Goal: Find specific page/section: Find specific page/section

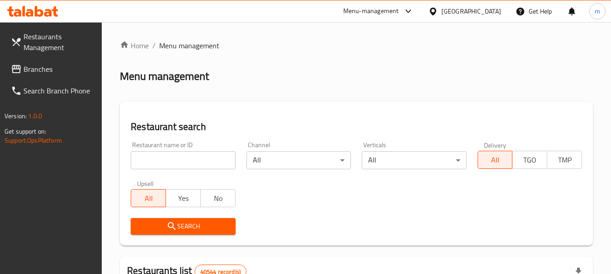
click at [456, 11] on div "[GEOGRAPHIC_DATA]" at bounding box center [471, 11] width 60 height 10
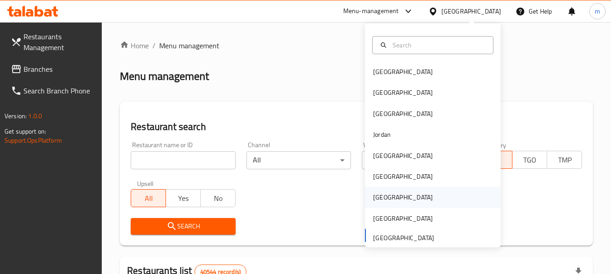
click at [382, 200] on div "[GEOGRAPHIC_DATA]" at bounding box center [403, 197] width 74 height 21
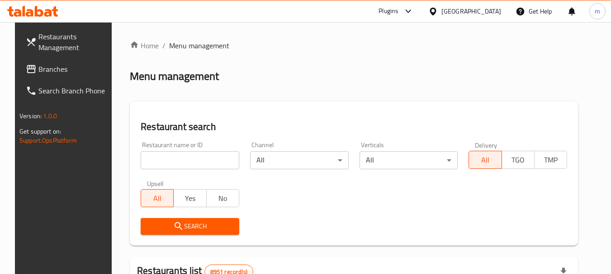
click at [38, 67] on span "Branches" at bounding box center [73, 69] width 71 height 11
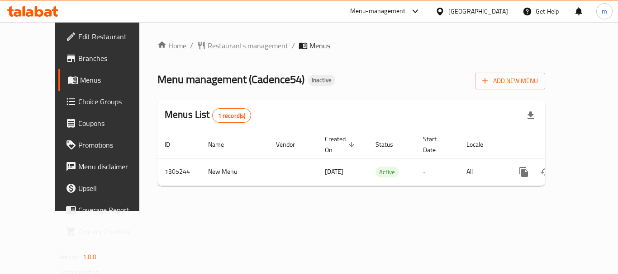
click at [208, 44] on span "Restaurants management" at bounding box center [248, 45] width 80 height 11
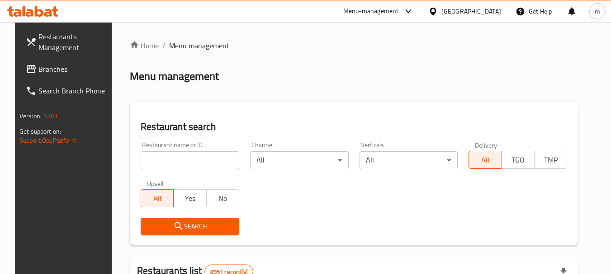
click at [186, 161] on input "search" at bounding box center [190, 160] width 99 height 18
paste input "703487"
type input "703487"
click at [194, 225] on span "Search" at bounding box center [190, 226] width 84 height 11
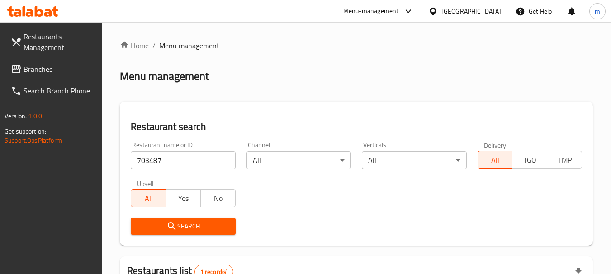
drag, startPoint x: 497, startPoint y: 11, endPoint x: 490, endPoint y: 13, distance: 7.6
click at [496, 11] on div "[GEOGRAPHIC_DATA]" at bounding box center [471, 11] width 60 height 10
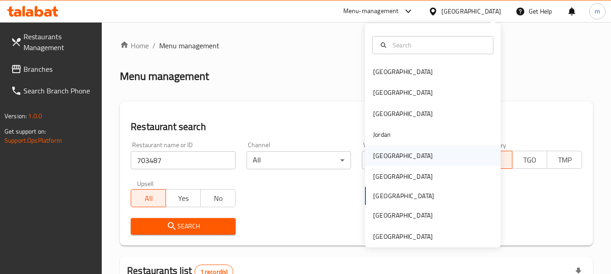
click at [387, 150] on div "[GEOGRAPHIC_DATA]" at bounding box center [403, 156] width 74 height 21
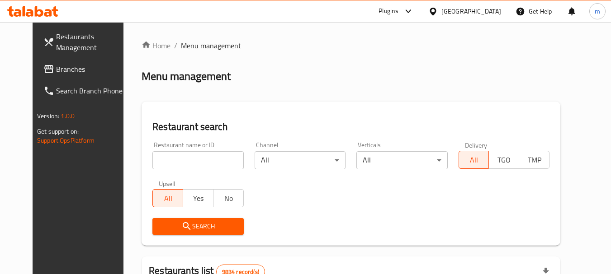
click at [56, 68] on span "Branches" at bounding box center [91, 69] width 71 height 11
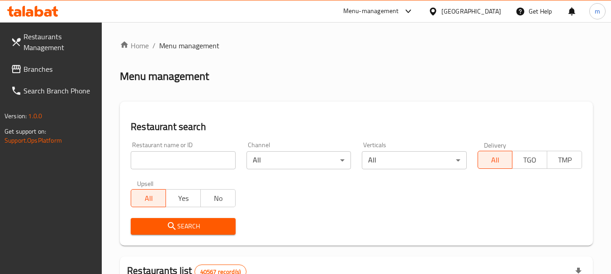
click at [471, 16] on div "[GEOGRAPHIC_DATA]" at bounding box center [471, 11] width 60 height 10
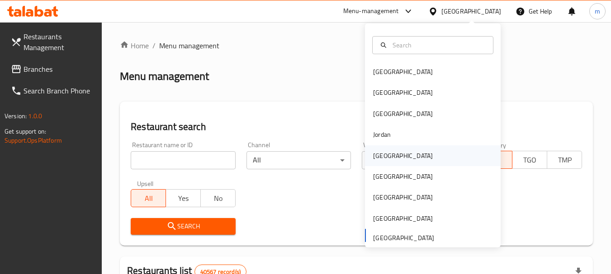
click at [387, 156] on div "[GEOGRAPHIC_DATA]" at bounding box center [403, 156] width 74 height 21
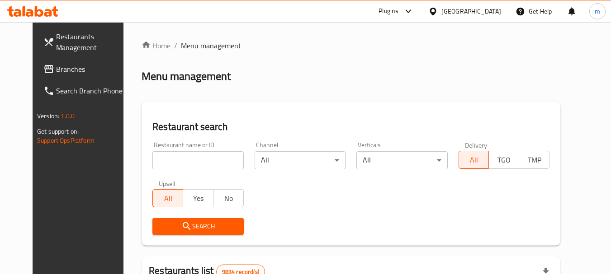
click at [56, 69] on span "Branches" at bounding box center [91, 69] width 71 height 11
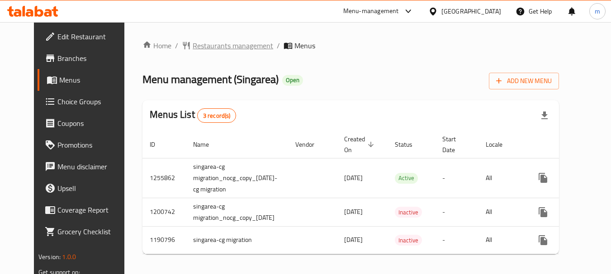
click at [200, 48] on span "Restaurants management" at bounding box center [233, 45] width 80 height 11
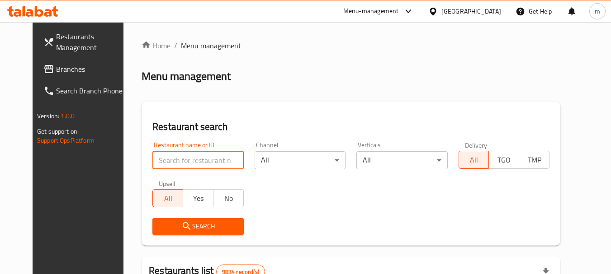
click at [176, 157] on input "search" at bounding box center [197, 160] width 91 height 18
paste input "623221"
type input "623221"
click at [184, 225] on span "Search" at bounding box center [198, 226] width 76 height 11
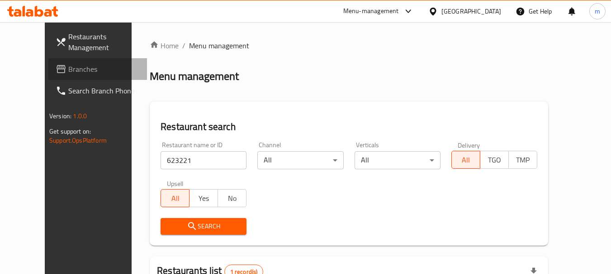
click at [68, 71] on span "Branches" at bounding box center [103, 69] width 71 height 11
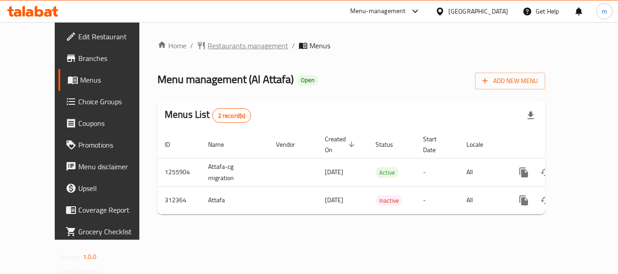
click at [208, 47] on span "Restaurants management" at bounding box center [248, 45] width 80 height 11
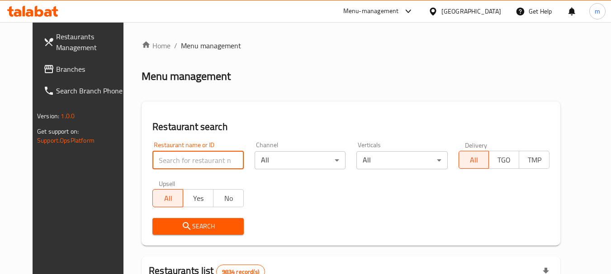
click at [170, 155] on input "search" at bounding box center [197, 160] width 91 height 18
paste input "629081"
type input "629081"
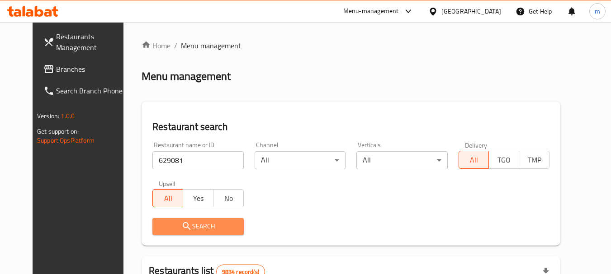
click at [193, 222] on span "Search" at bounding box center [198, 226] width 76 height 11
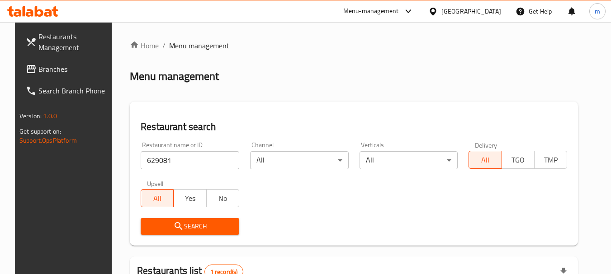
drag, startPoint x: 494, startPoint y: 10, endPoint x: 489, endPoint y: 17, distance: 8.7
click at [492, 12] on div "[GEOGRAPHIC_DATA]" at bounding box center [471, 11] width 60 height 10
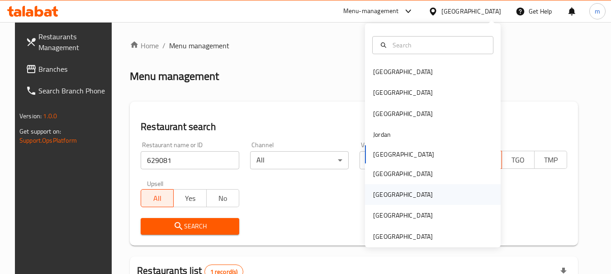
click at [379, 194] on div "[GEOGRAPHIC_DATA]" at bounding box center [403, 195] width 60 height 10
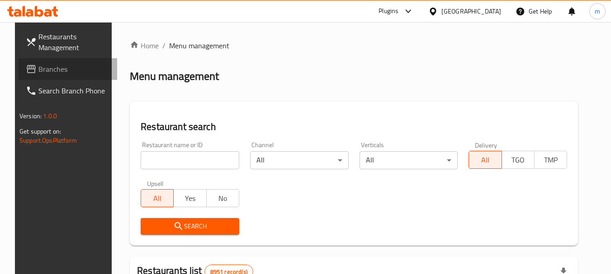
click at [38, 68] on span "Branches" at bounding box center [73, 69] width 71 height 11
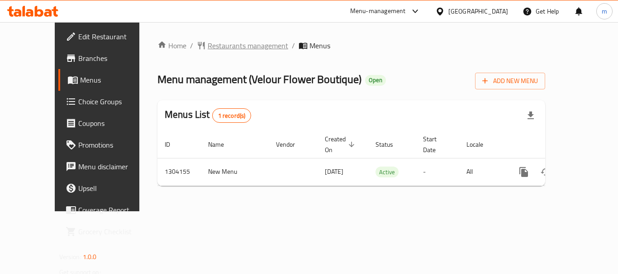
click at [208, 48] on span "Restaurants management" at bounding box center [248, 45] width 80 height 11
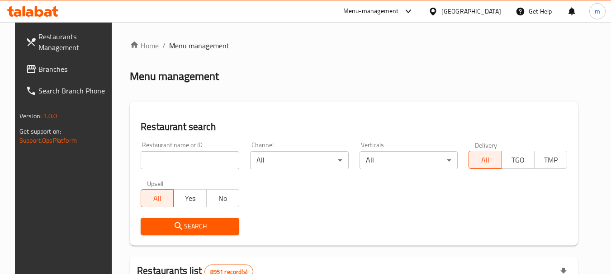
click at [172, 158] on input "search" at bounding box center [190, 160] width 99 height 18
paste input "703085"
type input "703085"
click at [203, 227] on span "Search" at bounding box center [190, 226] width 84 height 11
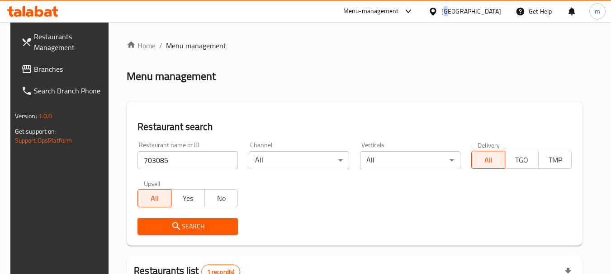
click at [491, 8] on div "Qatar" at bounding box center [471, 11] width 60 height 10
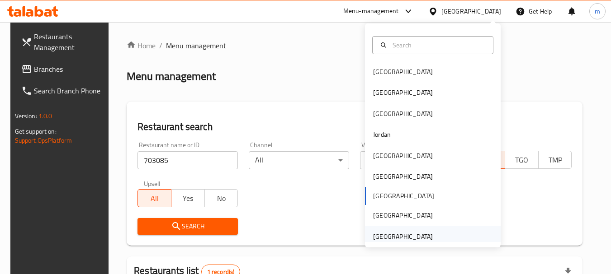
click at [402, 242] on div "[GEOGRAPHIC_DATA]" at bounding box center [403, 237] width 60 height 10
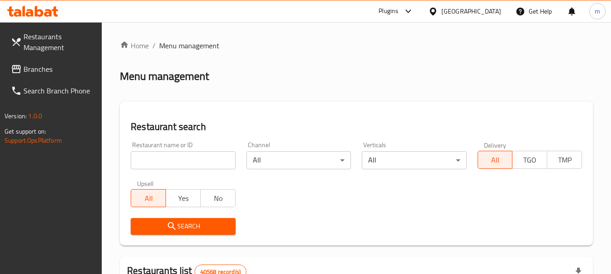
click at [50, 71] on span "Branches" at bounding box center [59, 69] width 71 height 11
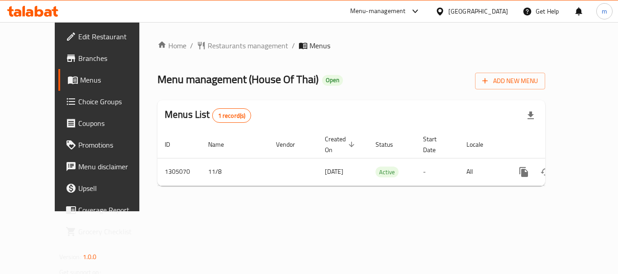
click at [208, 45] on span "Restaurants management" at bounding box center [248, 45] width 80 height 11
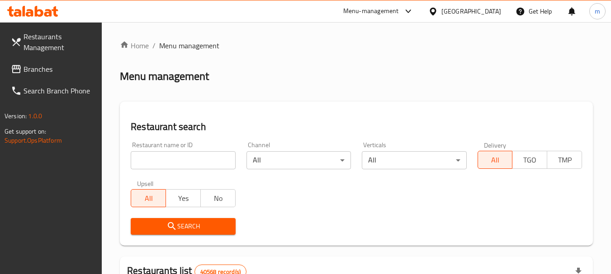
click at [184, 160] on input "search" at bounding box center [183, 160] width 104 height 18
paste input "703527"
type input "703527"
click at [184, 223] on span "Search" at bounding box center [183, 226] width 90 height 11
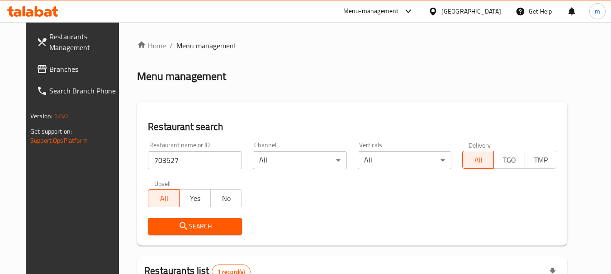
drag, startPoint x: 20, startPoint y: 64, endPoint x: 46, endPoint y: 77, distance: 29.1
click at [37, 64] on icon at bounding box center [42, 69] width 11 height 11
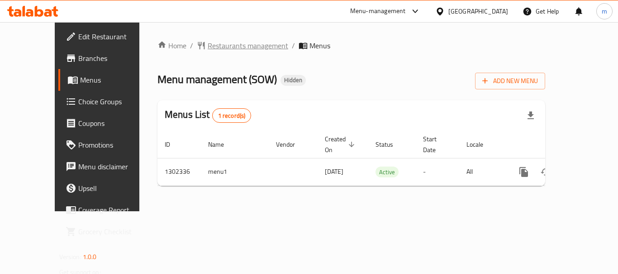
click at [208, 42] on span "Restaurants management" at bounding box center [248, 45] width 80 height 11
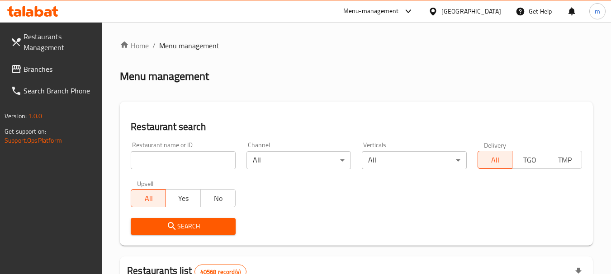
click at [184, 154] on input "search" at bounding box center [183, 160] width 104 height 18
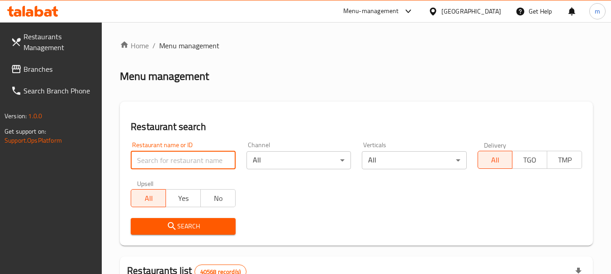
paste input "702335"
type input "702335"
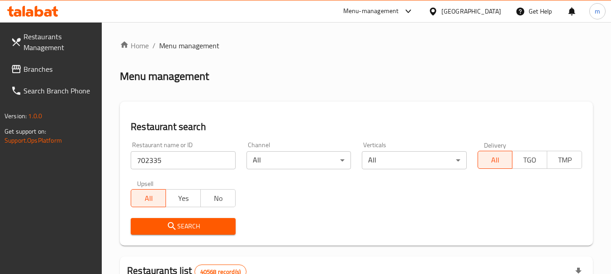
click at [185, 227] on span "Search" at bounding box center [183, 226] width 90 height 11
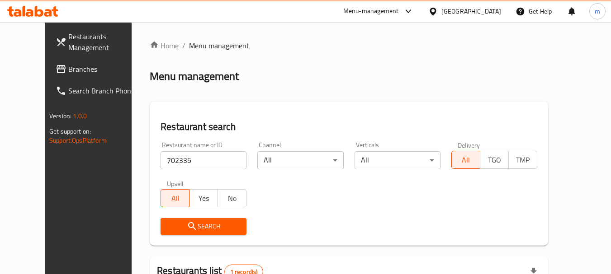
click at [484, 12] on div "[GEOGRAPHIC_DATA]" at bounding box center [471, 11] width 60 height 10
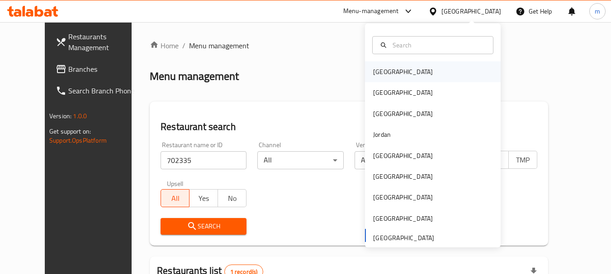
click at [403, 75] on div "Bahrain" at bounding box center [433, 71] width 136 height 21
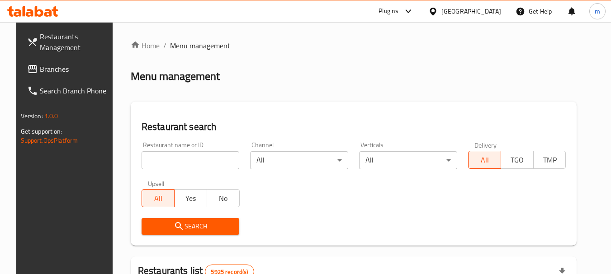
click at [42, 70] on span "Branches" at bounding box center [75, 69] width 71 height 11
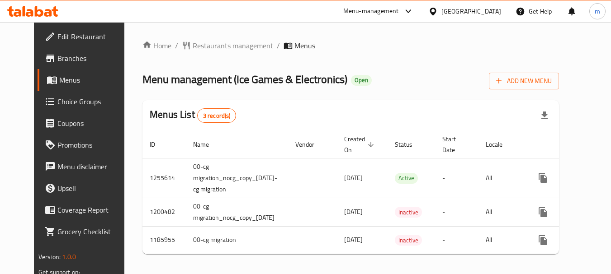
click at [224, 47] on span "Restaurants management" at bounding box center [233, 45] width 80 height 11
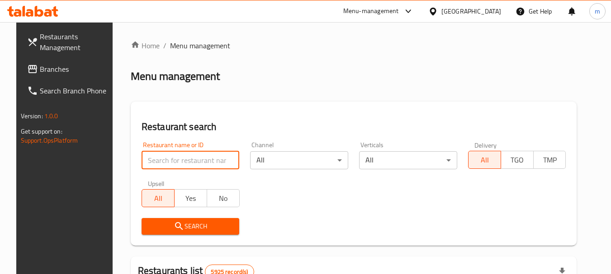
click at [170, 156] on input "search" at bounding box center [191, 160] width 98 height 18
paste input "602392"
type input "602392"
click at [183, 222] on span "Search" at bounding box center [191, 226] width 84 height 11
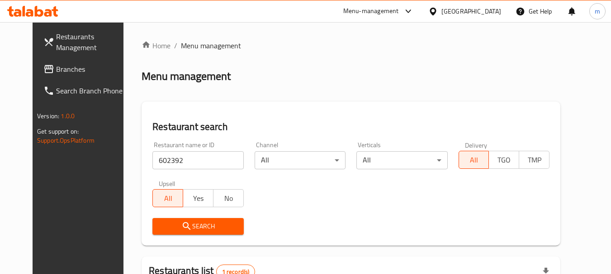
click at [486, 10] on div "[GEOGRAPHIC_DATA]" at bounding box center [471, 11] width 60 height 10
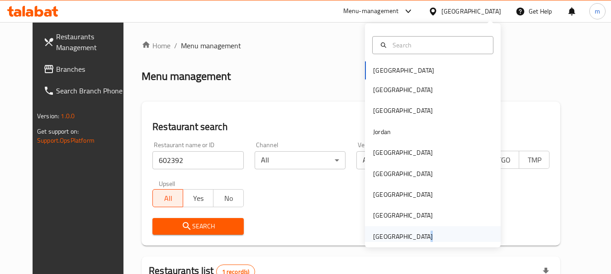
click at [415, 236] on div "[GEOGRAPHIC_DATA]" at bounding box center [403, 237] width 60 height 10
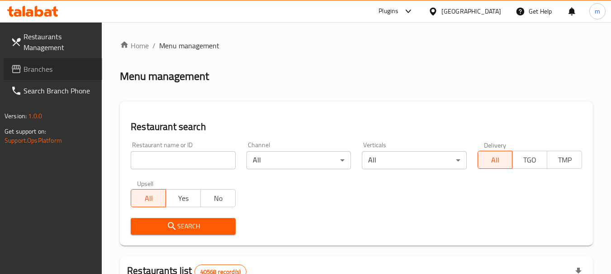
click at [42, 69] on span "Branches" at bounding box center [59, 69] width 71 height 11
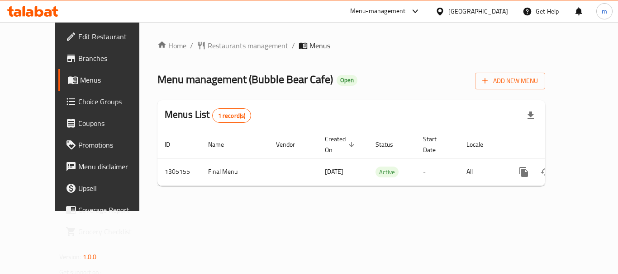
click at [208, 49] on span "Restaurants management" at bounding box center [248, 45] width 80 height 11
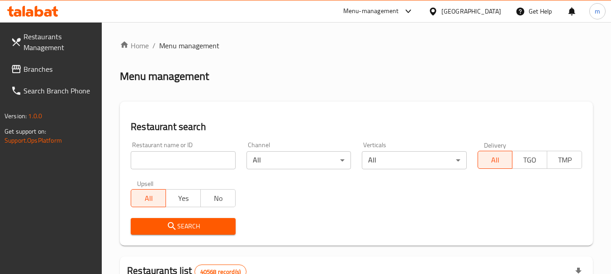
click at [176, 162] on input "search" at bounding box center [183, 160] width 104 height 18
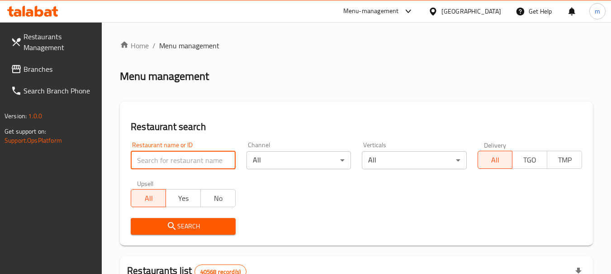
paste input "703485"
type input "703485"
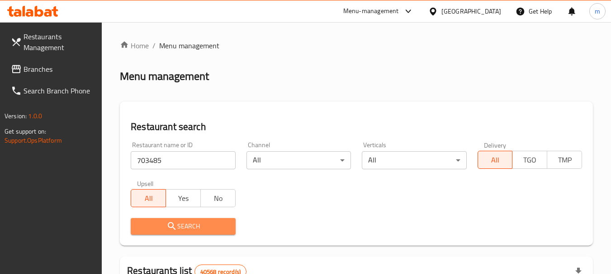
click at [199, 223] on span "Search" at bounding box center [183, 226] width 90 height 11
